Goal: Task Accomplishment & Management: Manage account settings

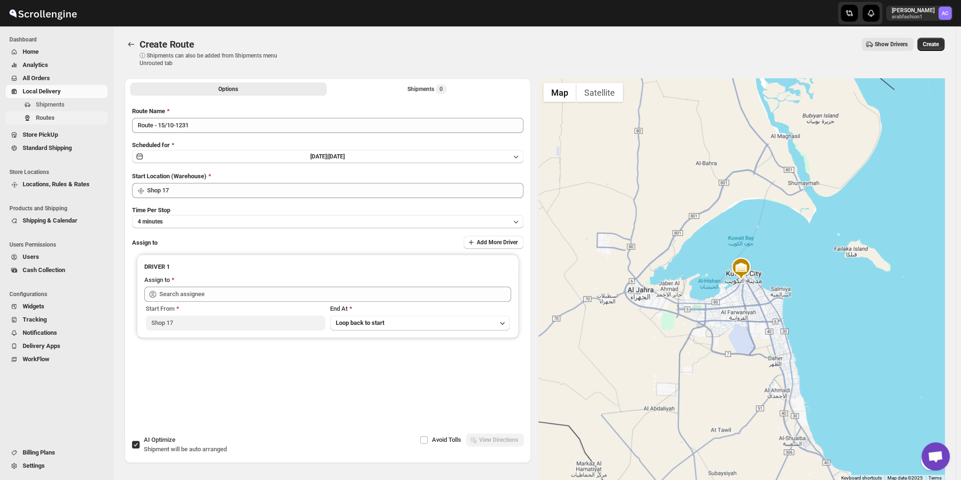
click at [62, 119] on span "Routes" at bounding box center [71, 117] width 70 height 9
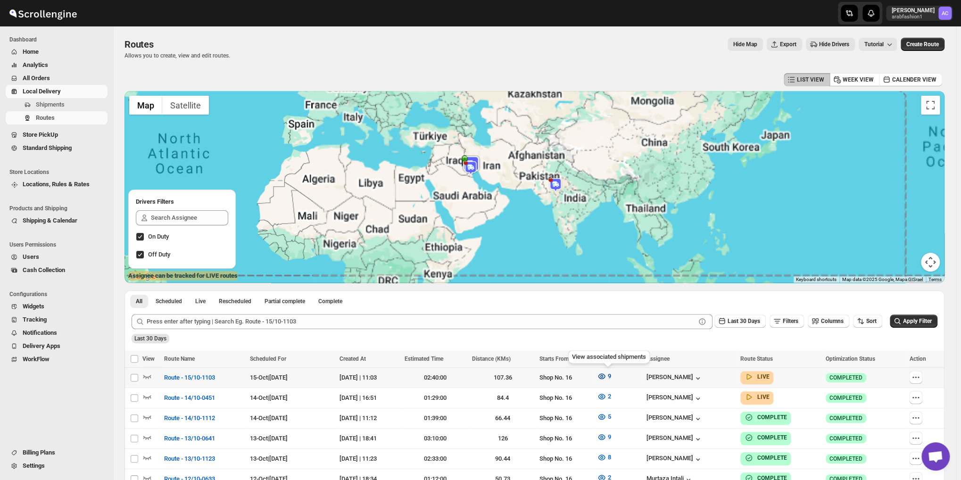
click at [611, 376] on span "9" at bounding box center [608, 376] width 3 height 7
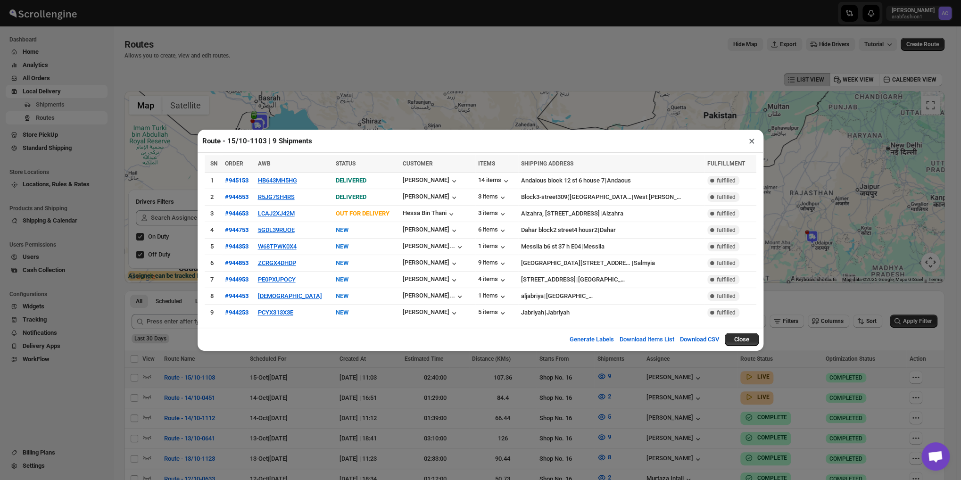
click at [751, 145] on button "×" at bounding box center [752, 140] width 14 height 13
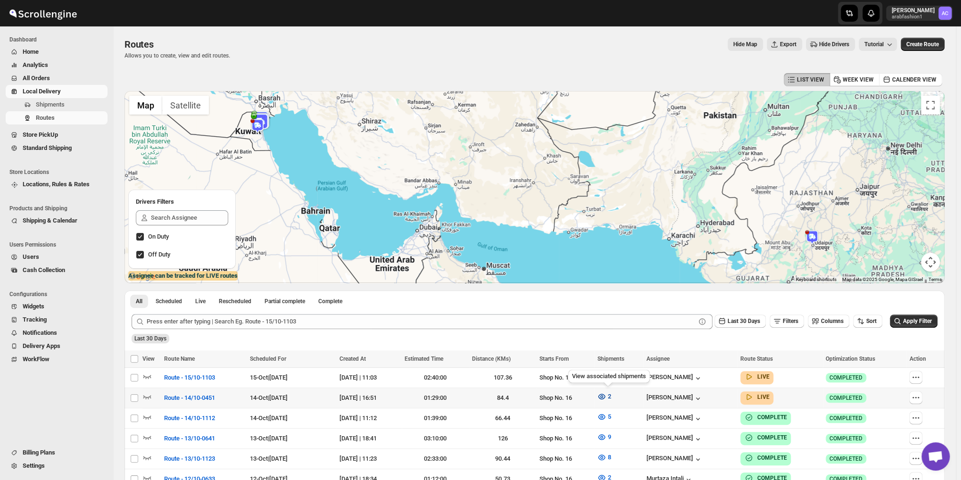
click at [611, 398] on span "2" at bounding box center [608, 396] width 3 height 7
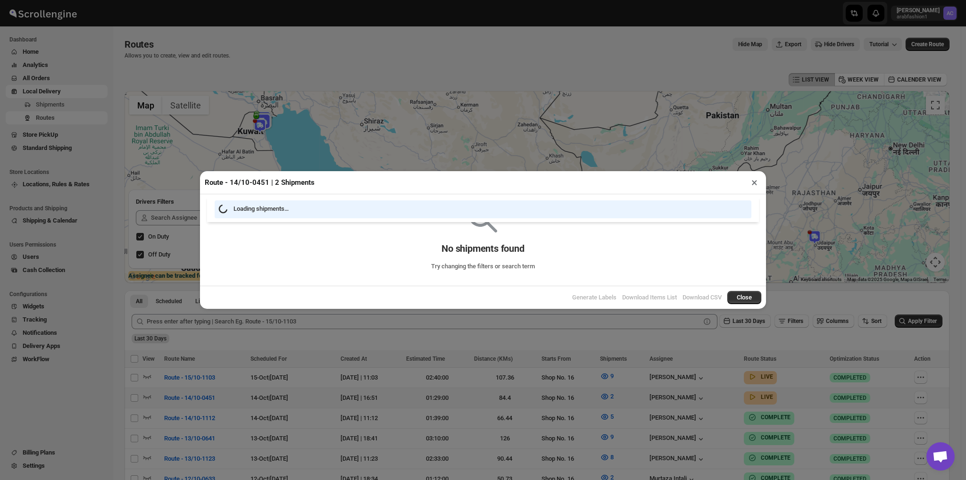
click at [615, 398] on div "Route - 14/10-0451 | 2 Shipments × Loading shipments… No shipments found Try ch…" at bounding box center [483, 240] width 966 height 480
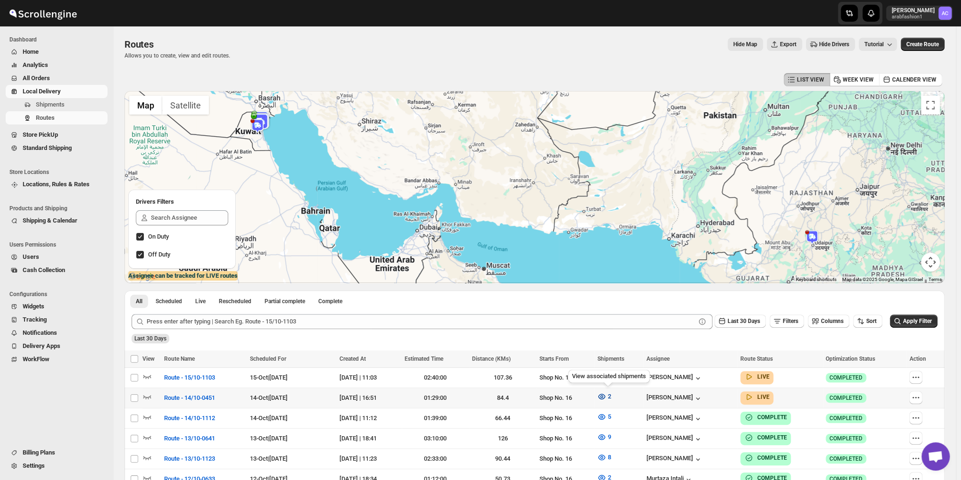
click at [607, 393] on icon "button" at bounding box center [601, 396] width 9 height 9
click at [615, 397] on button "2" at bounding box center [603, 396] width 25 height 15
click at [611, 393] on span "2" at bounding box center [608, 396] width 3 height 7
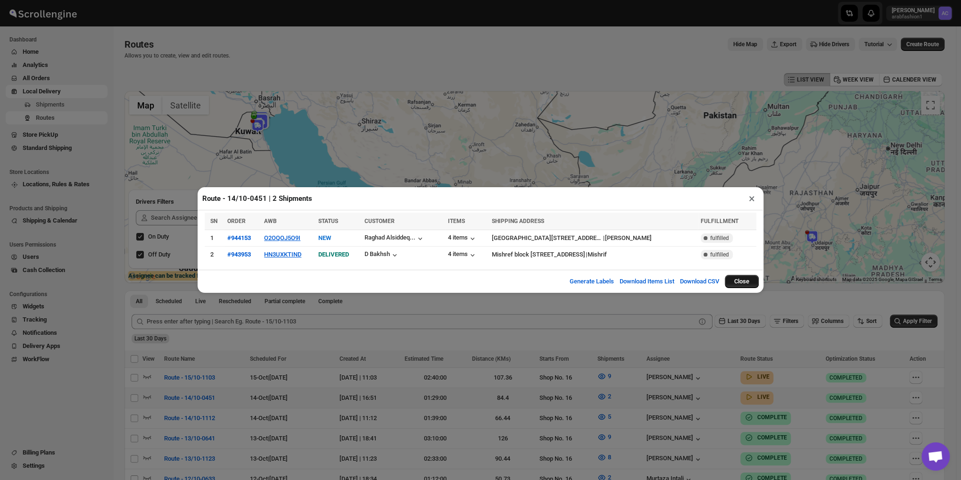
click at [740, 281] on button "Close" at bounding box center [742, 281] width 34 height 13
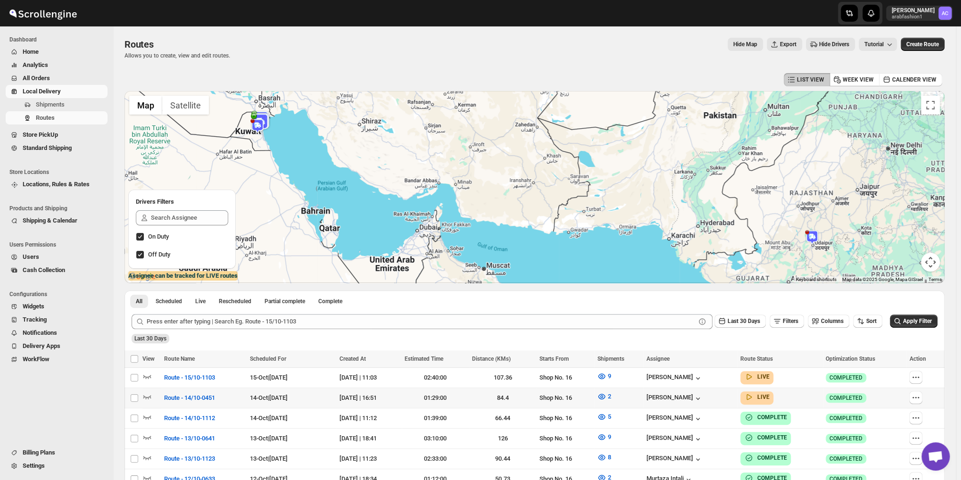
scroll to position [78, 0]
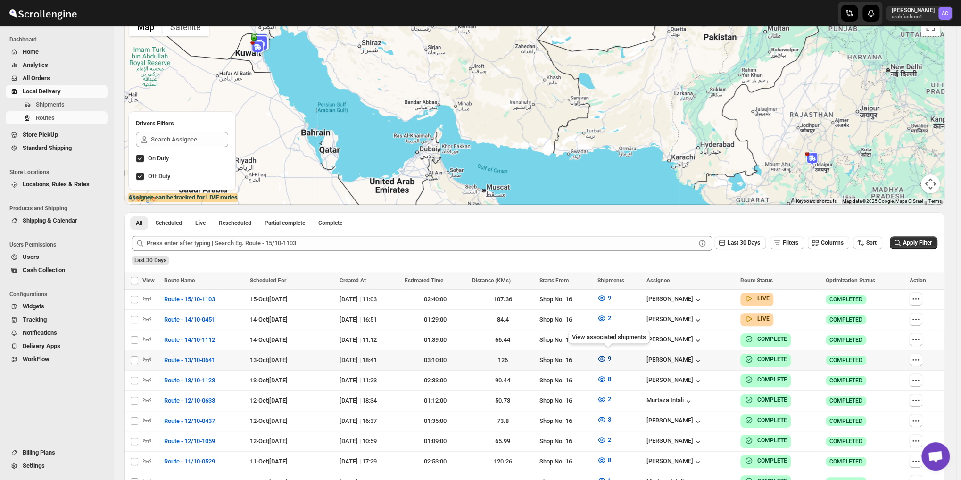
click at [611, 357] on span "9" at bounding box center [608, 358] width 3 height 7
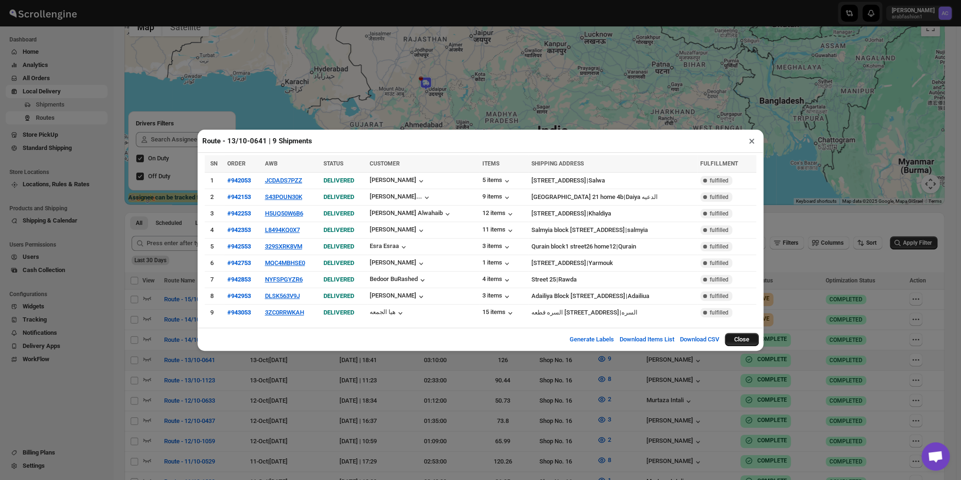
click at [748, 333] on button "Close" at bounding box center [742, 339] width 34 height 13
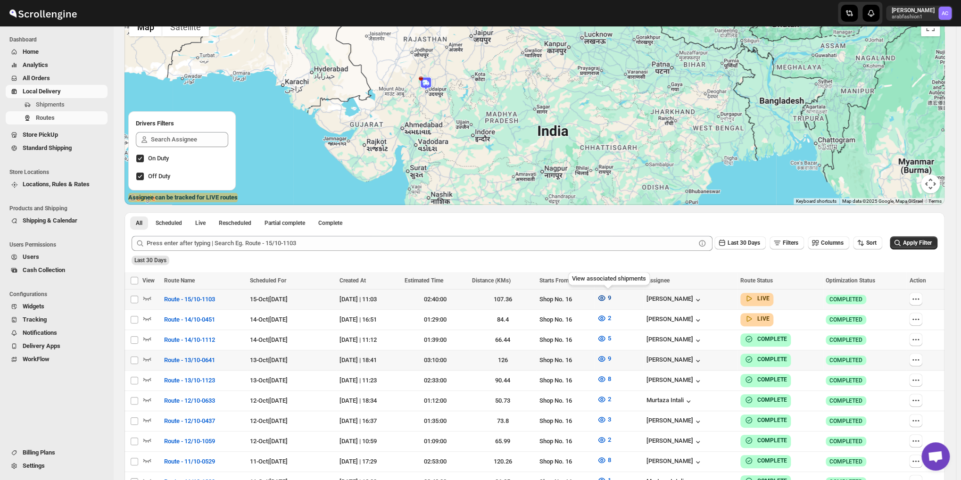
click at [603, 299] on icon "button" at bounding box center [601, 298] width 3 height 3
